Goal: Book appointment/travel/reservation

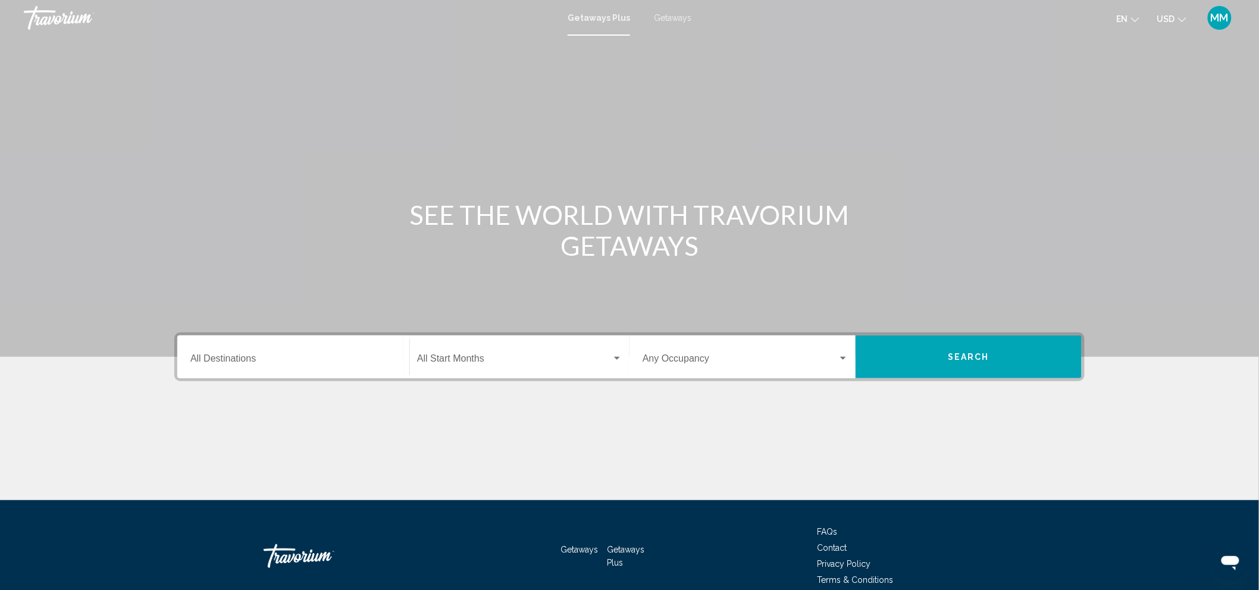
click at [671, 18] on span "Getaways" at bounding box center [672, 18] width 37 height 10
click at [334, 356] on input "Destination All Destinations" at bounding box center [293, 361] width 206 height 11
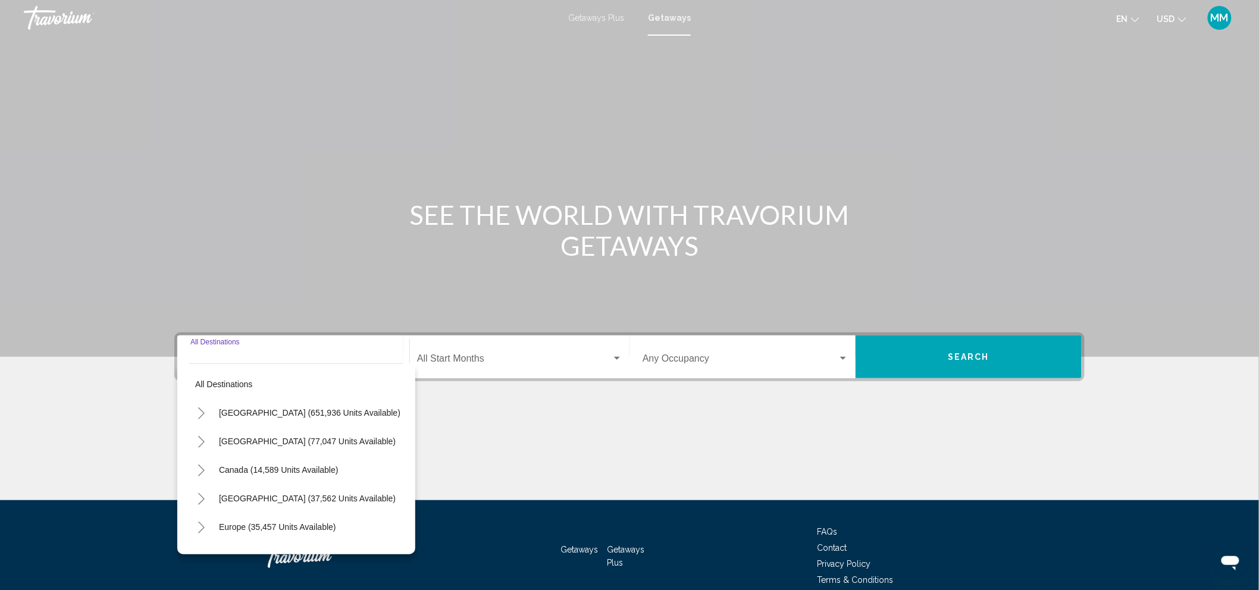
scroll to position [55, 0]
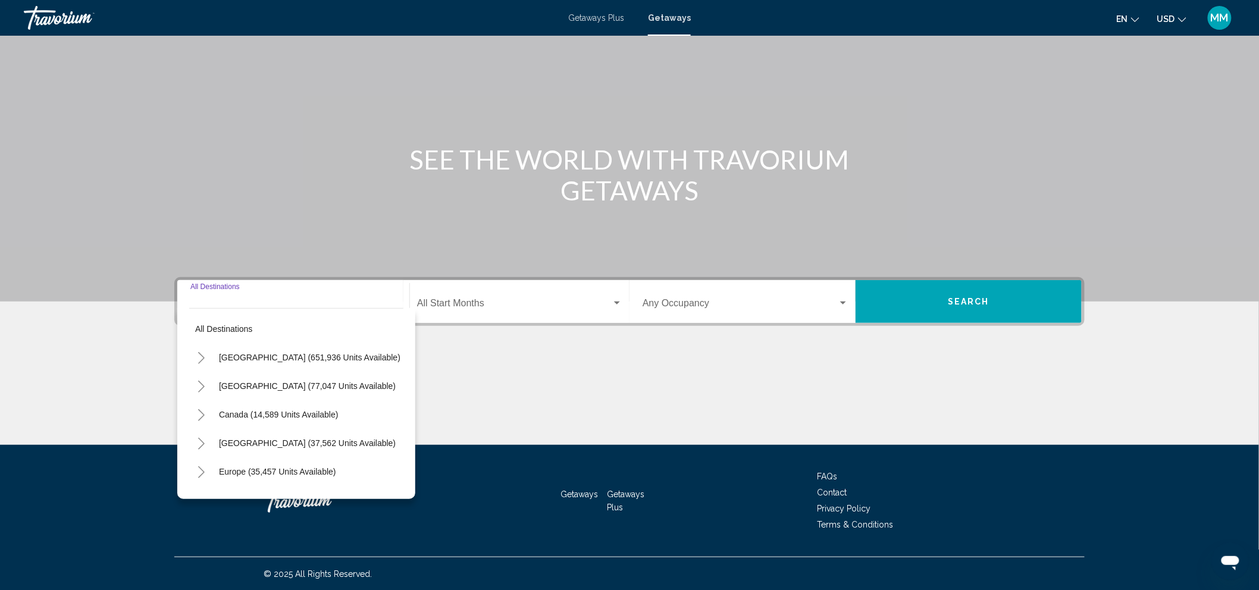
drag, startPoint x: 334, startPoint y: 355, endPoint x: 199, endPoint y: 352, distance: 134.5
click at [199, 352] on icon "Toggle United States (651,936 units available)" at bounding box center [201, 358] width 9 height 12
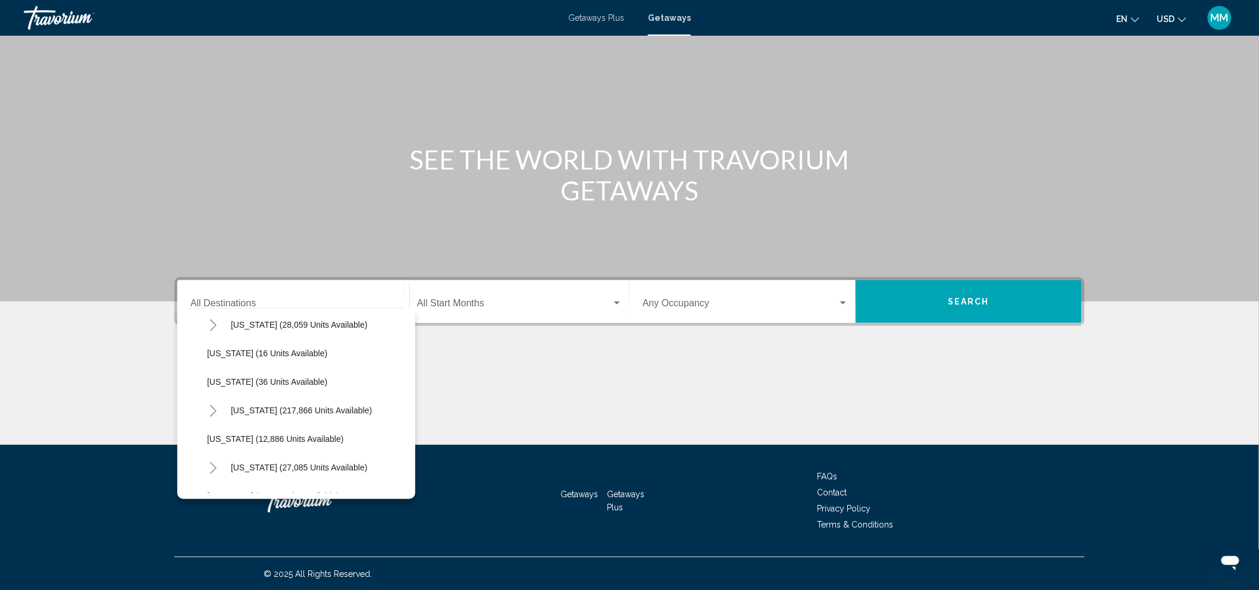
scroll to position [198, 0]
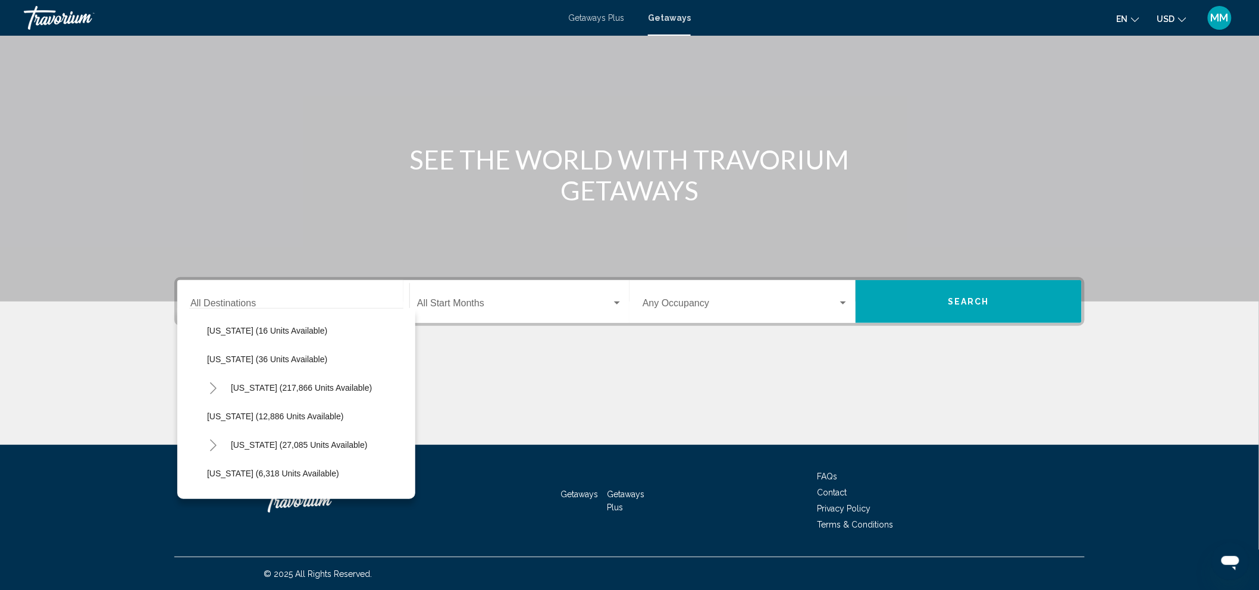
click at [218, 385] on button "Toggle Florida (217,866 units available)" at bounding box center [213, 388] width 24 height 24
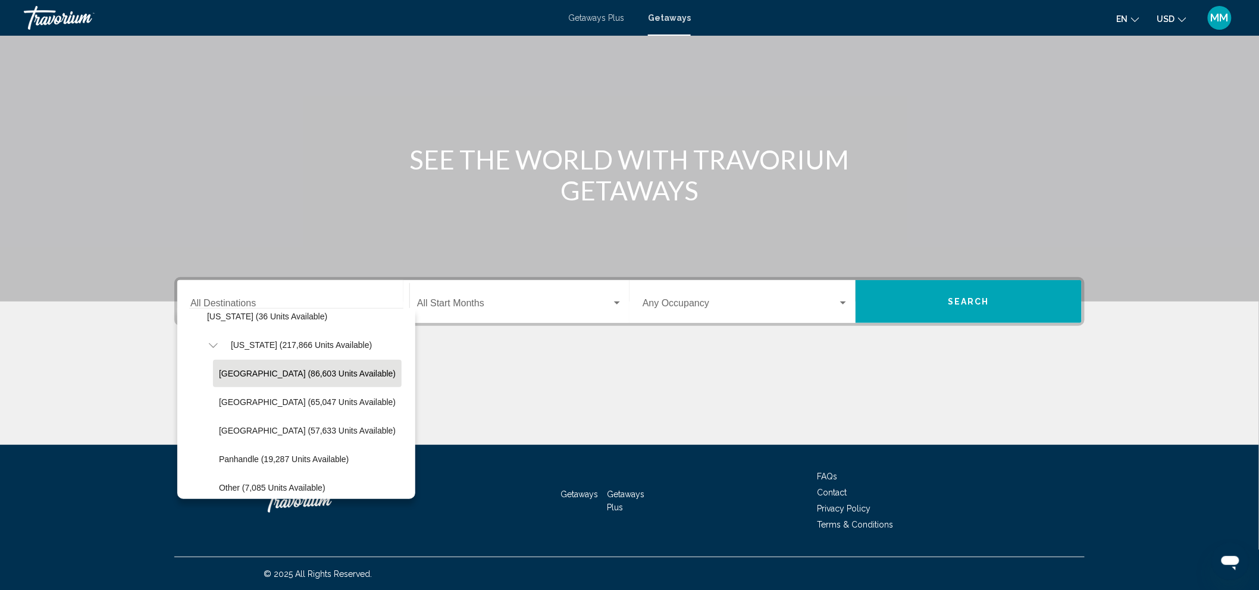
scroll to position [264, 0]
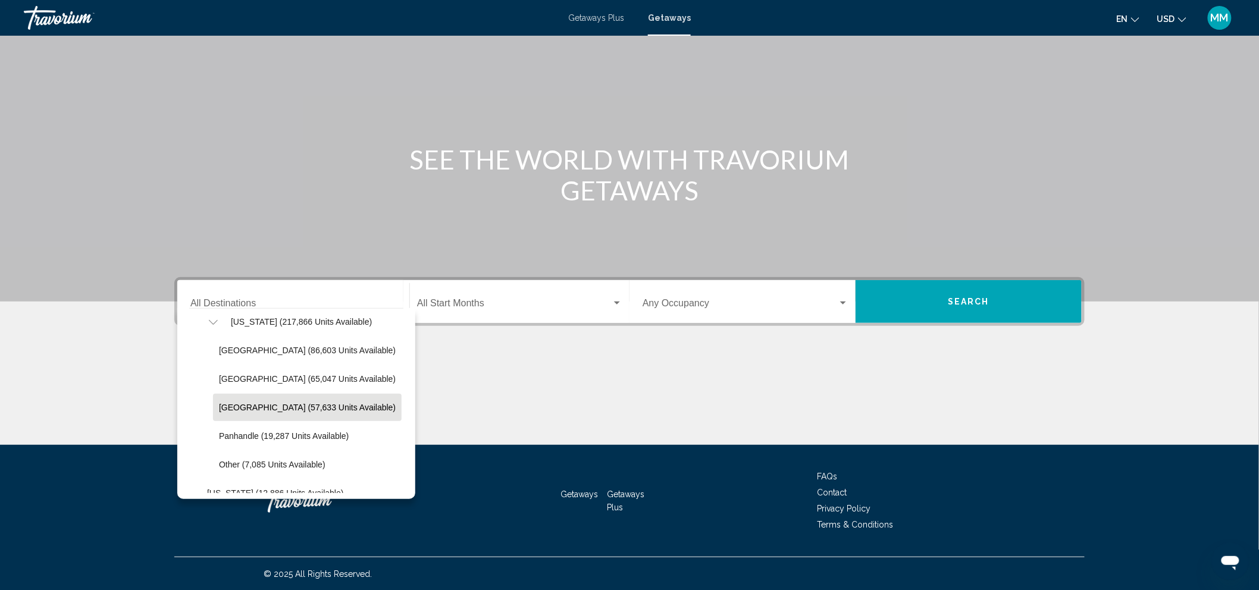
click at [319, 409] on span "[GEOGRAPHIC_DATA] (57,633 units available)" at bounding box center [307, 408] width 177 height 10
type input "**********"
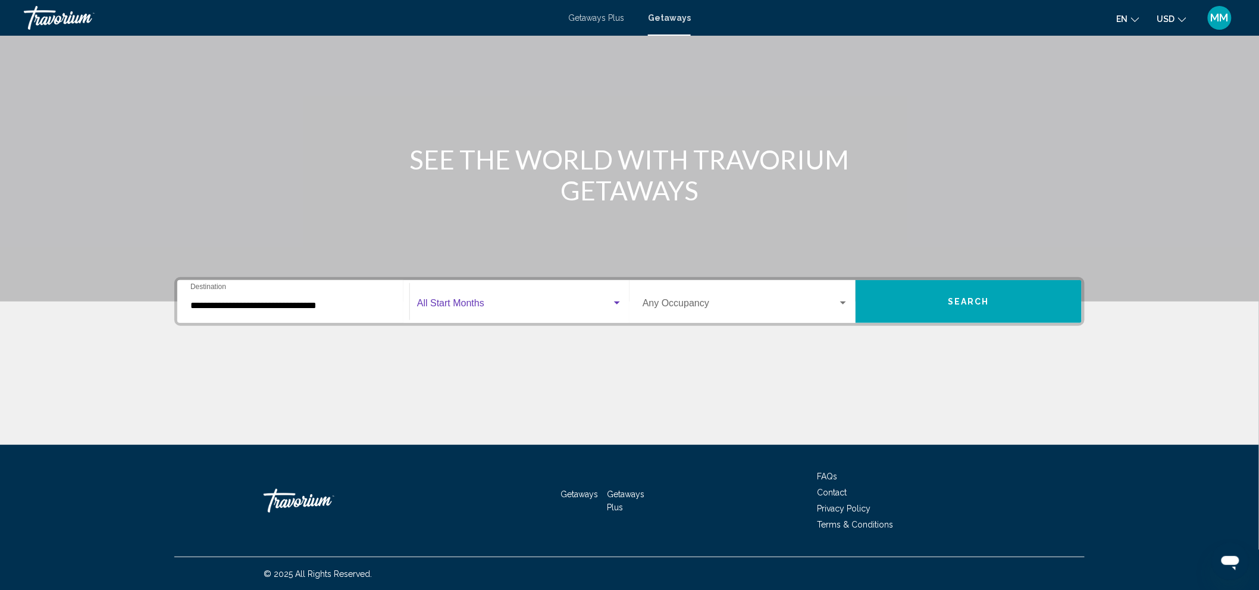
click at [473, 309] on span "Search widget" at bounding box center [514, 305] width 195 height 11
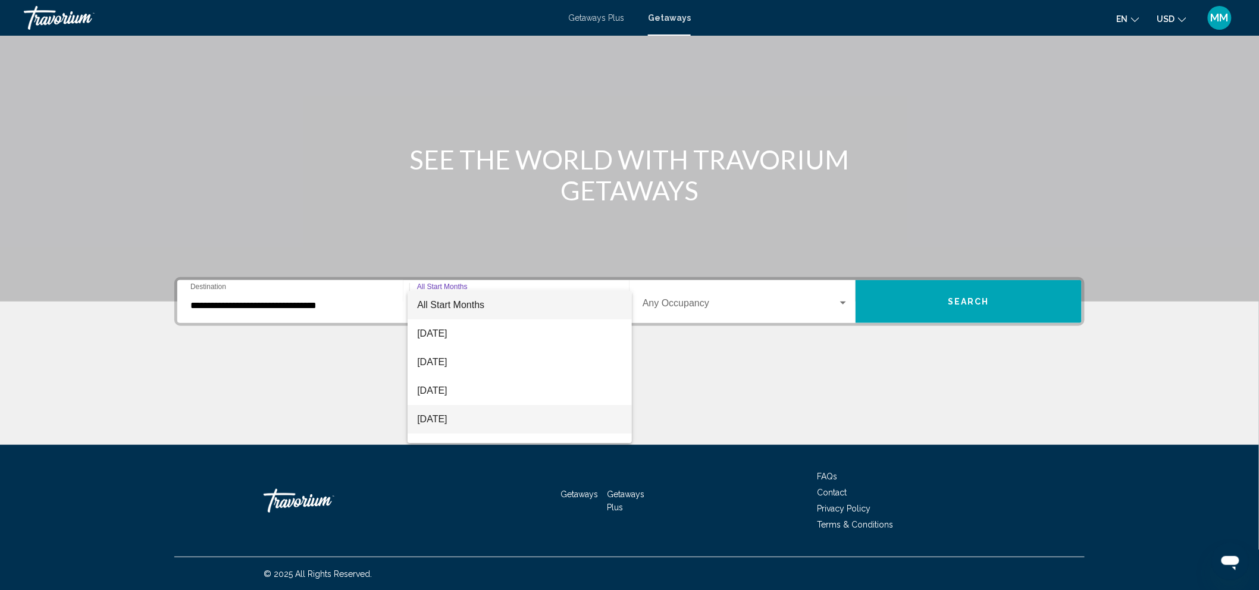
scroll to position [66, 0]
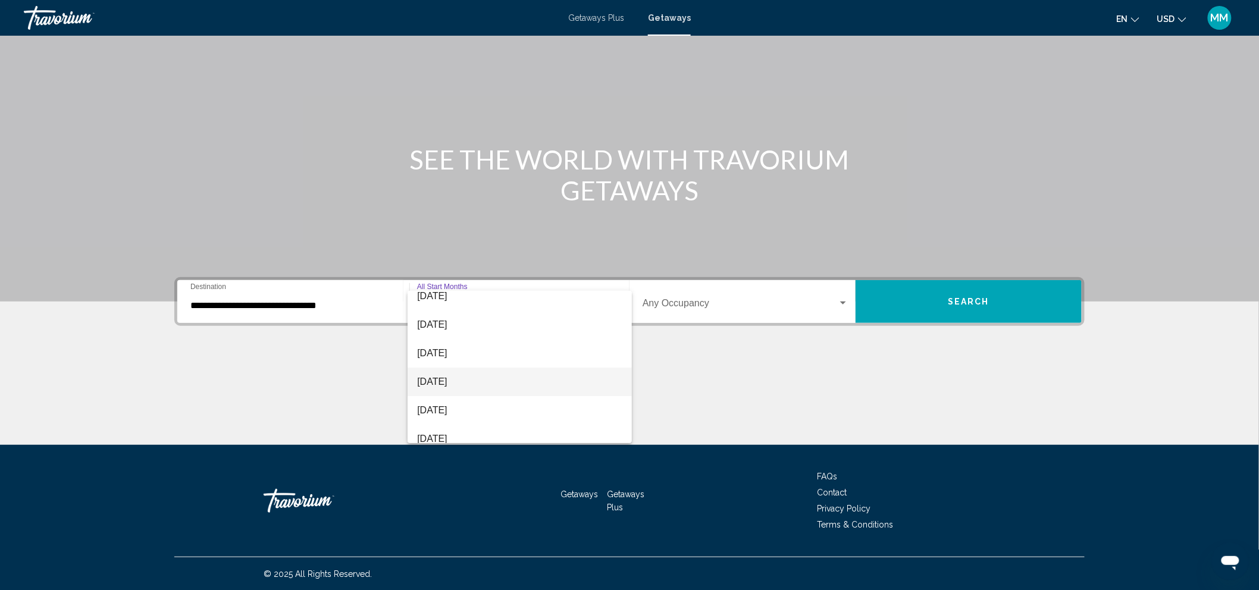
click at [471, 387] on span "[DATE]" at bounding box center [519, 382] width 205 height 29
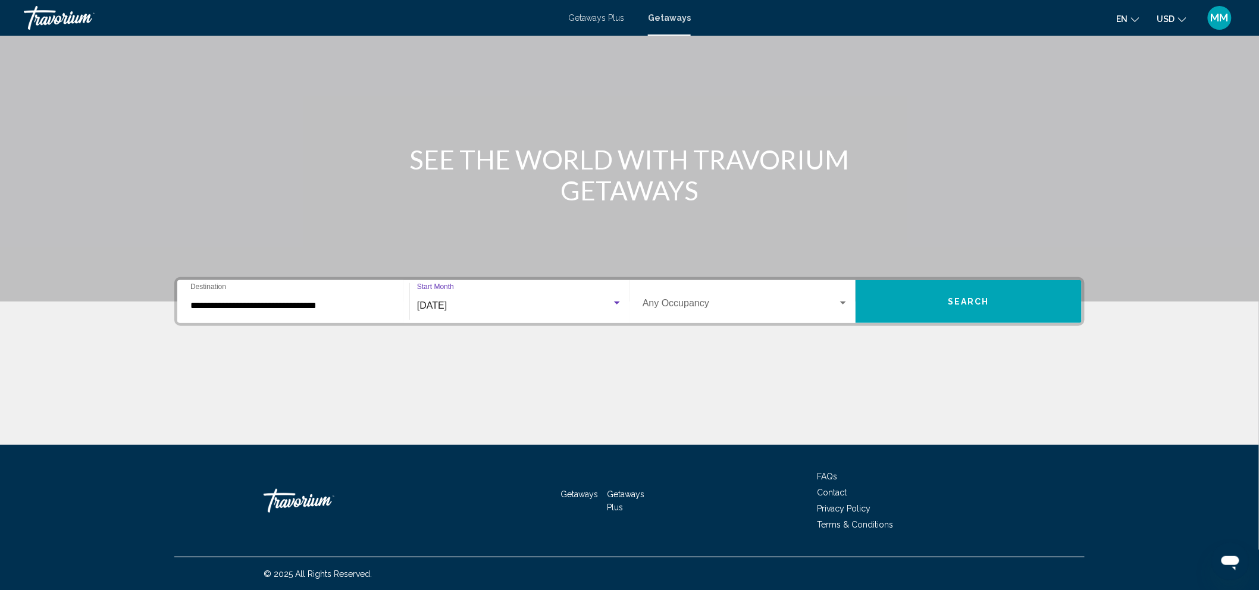
click at [845, 304] on div "Search widget" at bounding box center [843, 304] width 11 height 10
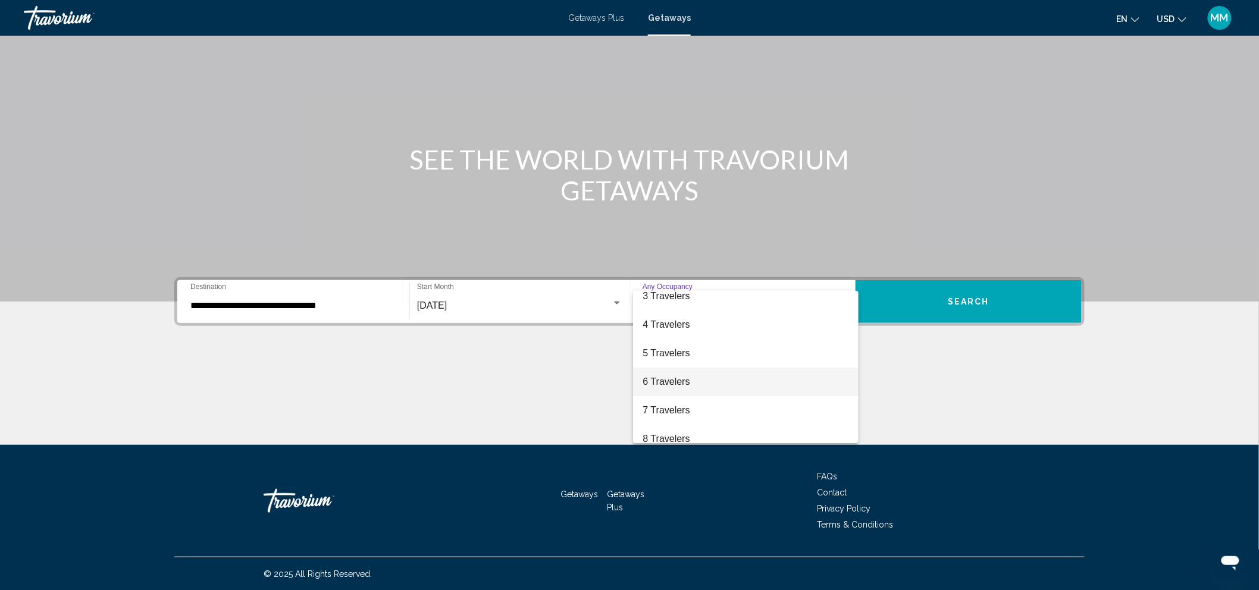
click at [681, 388] on span "6 Travelers" at bounding box center [745, 382] width 206 height 29
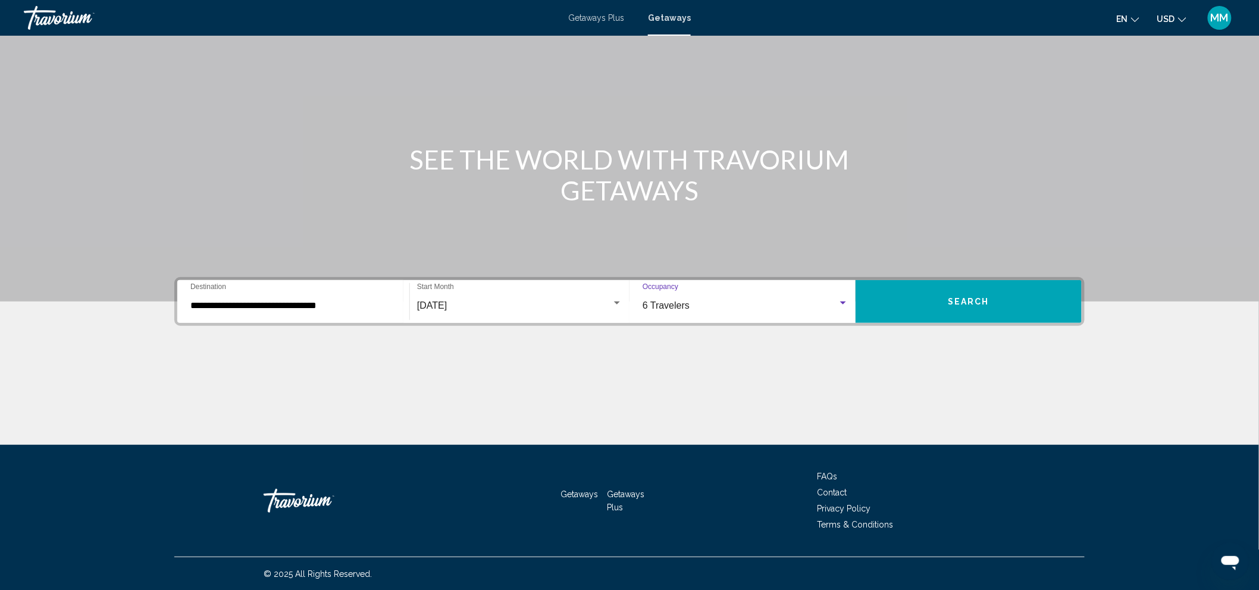
click at [966, 305] on span "Search" at bounding box center [969, 302] width 42 height 10
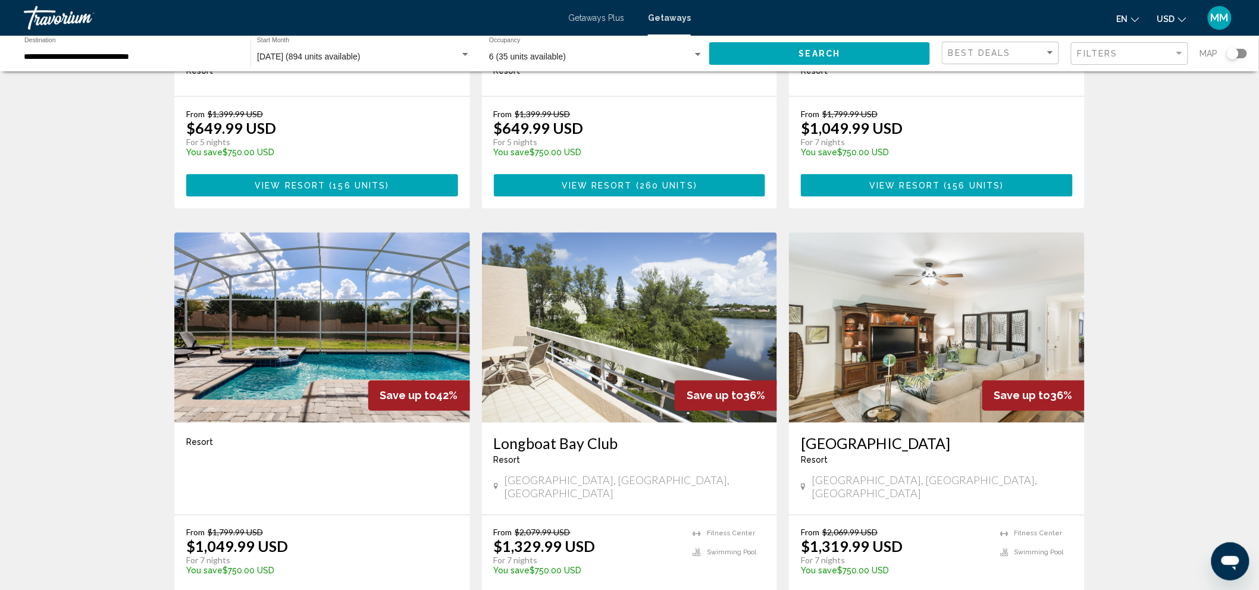
scroll to position [727, 0]
